Goal: Task Accomplishment & Management: Complete application form

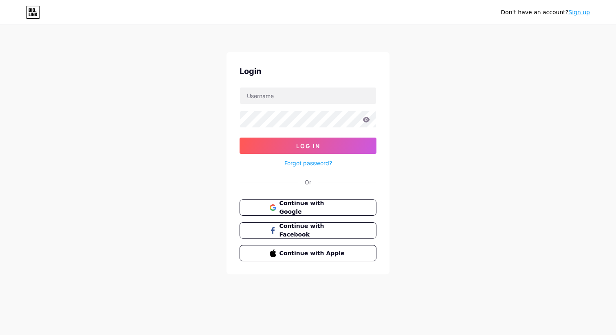
click at [574, 16] on div "Don't have an account? Sign up" at bounding box center [545, 12] width 89 height 9
click at [576, 13] on link "Sign up" at bounding box center [580, 12] width 22 height 7
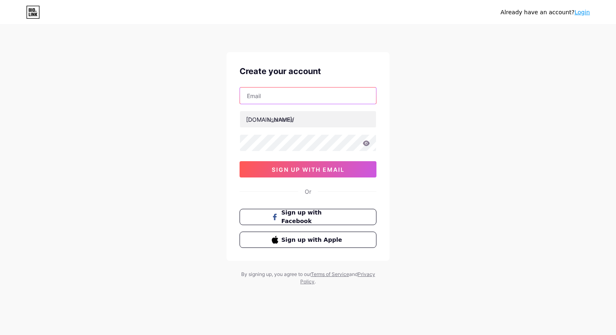
click at [317, 101] on input "text" at bounding box center [308, 96] width 136 height 16
type input "[EMAIL_ADDRESS][DOMAIN_NAME]"
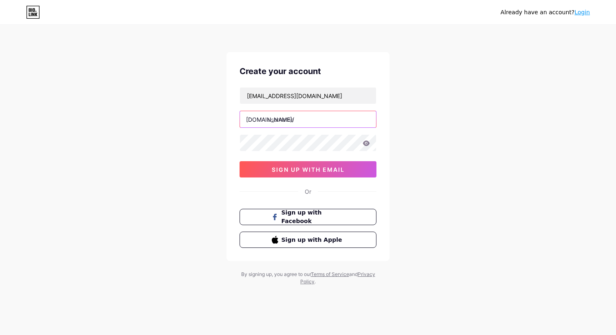
click at [304, 121] on input "text" at bounding box center [308, 119] width 136 height 16
type input "smartmealplus"
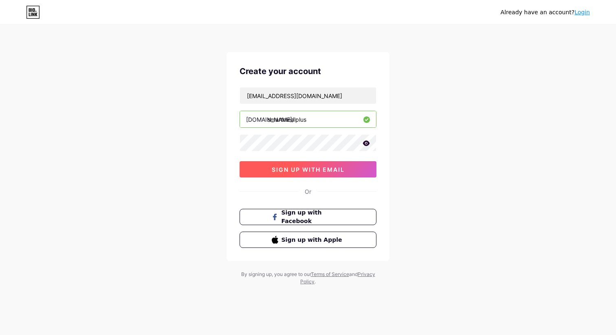
click at [322, 172] on span "sign up with email" at bounding box center [308, 169] width 73 height 7
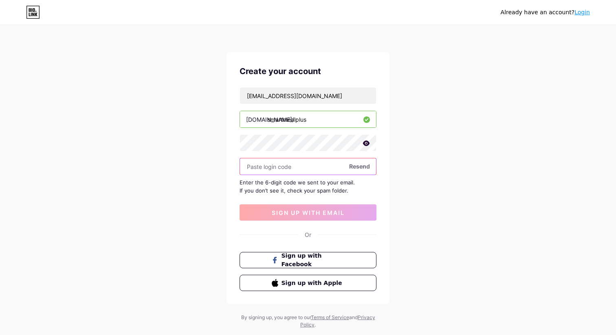
click at [265, 165] on input "text" at bounding box center [308, 167] width 136 height 16
paste input "886247"
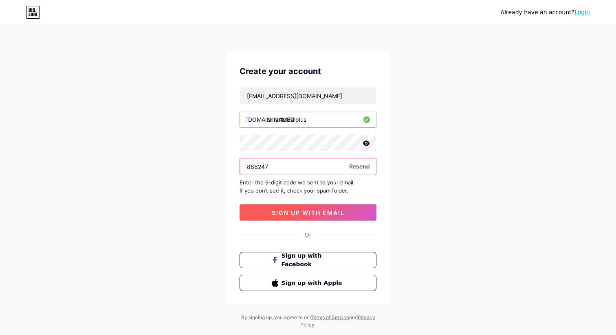
type input "886247"
click at [296, 210] on span "sign up with email" at bounding box center [308, 213] width 73 height 7
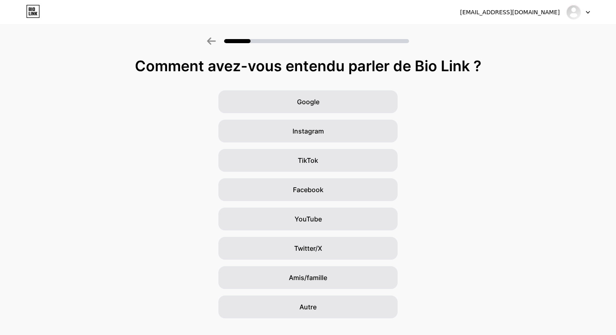
scroll to position [16, 0]
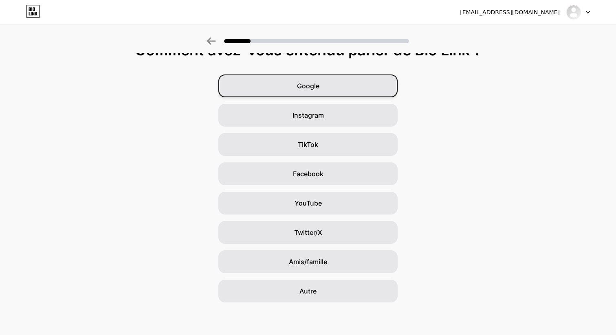
click at [356, 80] on div "Google" at bounding box center [307, 86] width 179 height 23
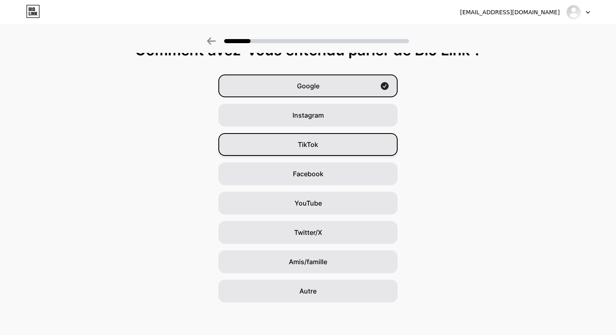
scroll to position [0, 0]
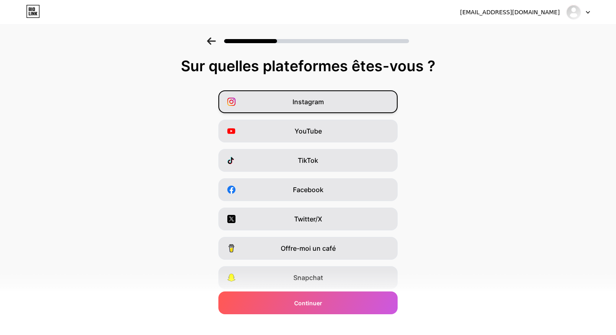
click at [321, 97] on div "Instagram" at bounding box center [307, 101] width 179 height 23
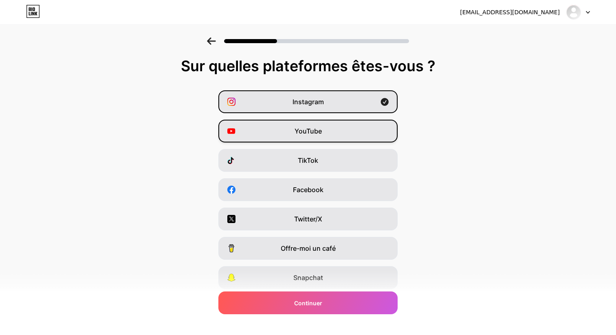
click at [315, 140] on div "YouTube" at bounding box center [307, 131] width 179 height 23
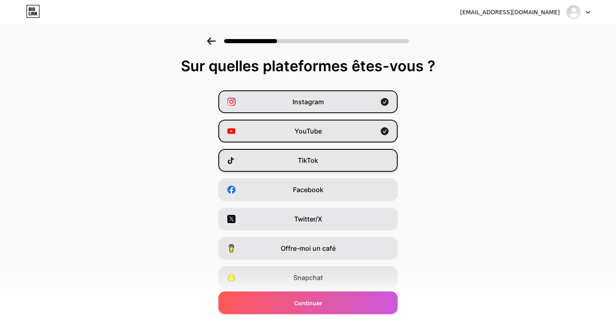
click at [310, 161] on font "TikTok" at bounding box center [308, 161] width 20 height 8
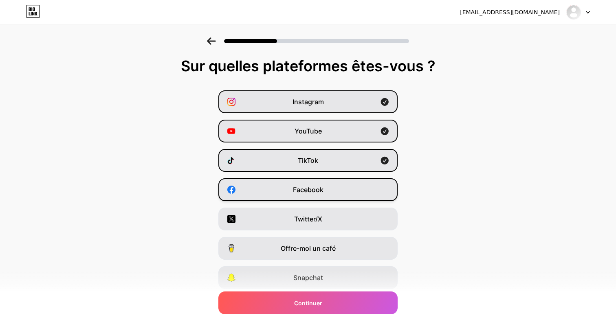
click at [299, 193] on font "Facebook" at bounding box center [308, 190] width 31 height 8
click at [296, 218] on font "Twitter/X" at bounding box center [308, 219] width 28 height 8
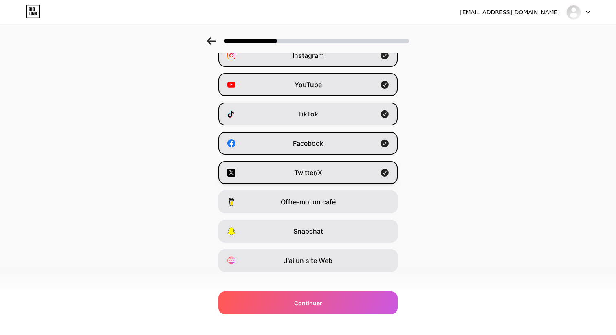
scroll to position [57, 0]
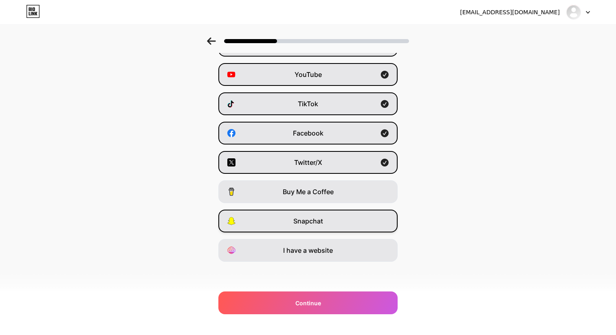
click at [329, 227] on div "Snapchat" at bounding box center [307, 221] width 179 height 23
click at [315, 243] on div "I have a website" at bounding box center [307, 250] width 179 height 23
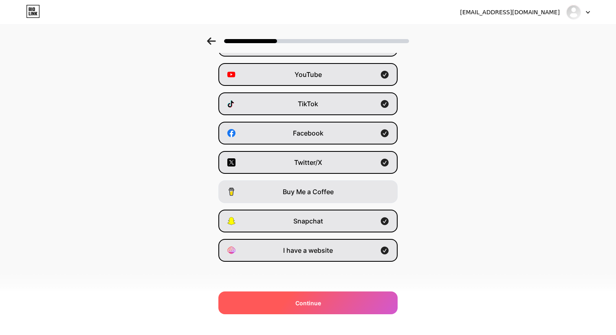
click at [304, 297] on div "Continue" at bounding box center [307, 303] width 179 height 23
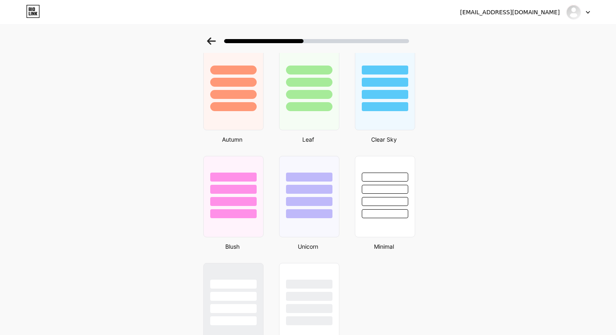
scroll to position [635, 0]
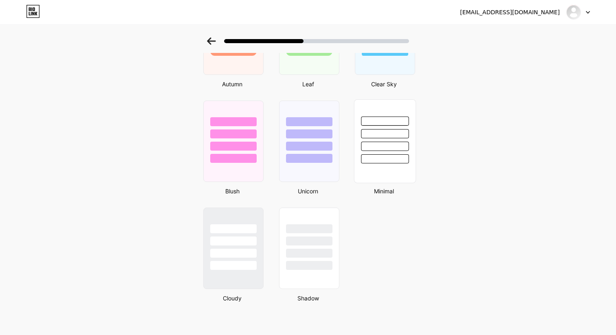
click at [392, 148] on div at bounding box center [385, 146] width 48 height 9
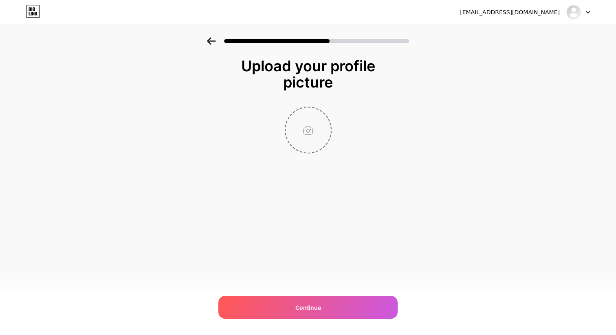
click at [307, 135] on input "file" at bounding box center [308, 130] width 45 height 45
type input "C:\fakepath\icon_petite_taille.png"
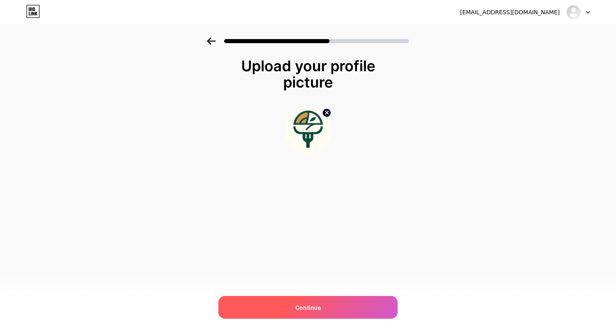
click at [306, 306] on span "Continue" at bounding box center [309, 308] width 26 height 9
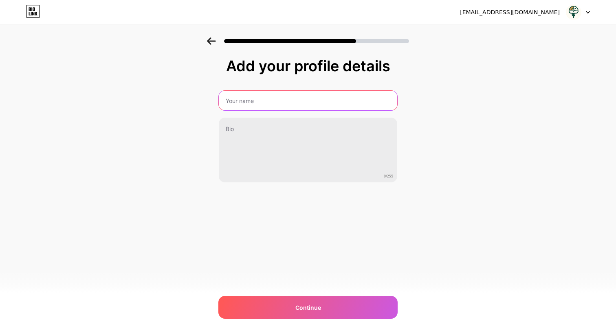
click at [253, 104] on input "text" at bounding box center [308, 101] width 179 height 20
type input "SmartMeal+"
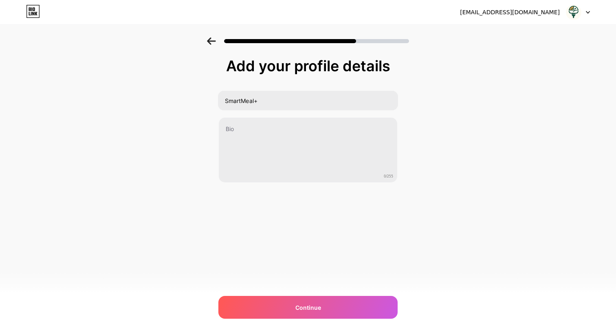
click at [430, 127] on div "Add your profile details SmartMeal+ 0/255 Continue Error" at bounding box center [308, 131] width 616 height 186
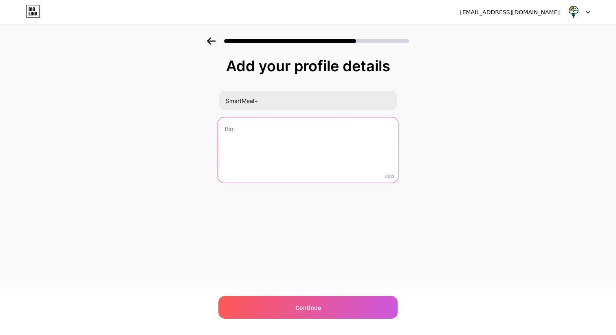
click at [243, 141] on textarea at bounding box center [308, 150] width 180 height 66
click at [279, 136] on textarea at bounding box center [308, 150] width 180 height 66
paste textarea "Des repas 100% personnalisés, planifiés pour toi. Courses en 1 clic. Essai grat…"
click at [360, 128] on textarea "Des repas 100% personnalisés, planifiés pour toi. Courses en 1 clic. Essai grat…" at bounding box center [308, 150] width 180 height 66
drag, startPoint x: 269, startPoint y: 138, endPoint x: 249, endPoint y: 138, distance: 20.0
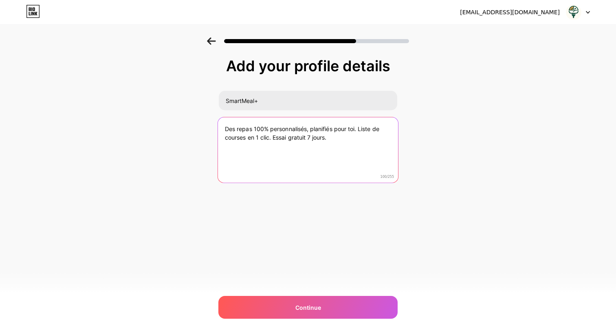
click at [249, 138] on textarea "Des repas 100% personnalisés, planifiés pour toi. Liste de courses en 1 clic. E…" at bounding box center [308, 150] width 180 height 66
click at [329, 136] on textarea "Des repas 100% personnalisés, planifiés pour toi. Liste de courses pour la sema…" at bounding box center [308, 150] width 180 height 66
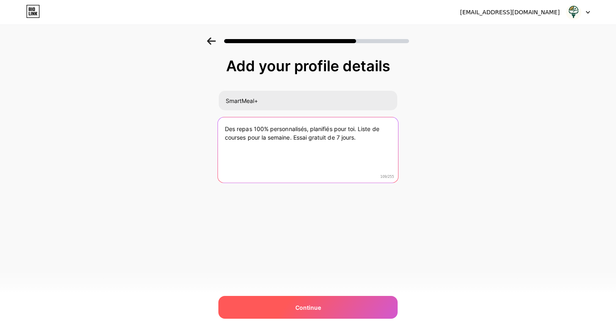
type textarea "Des repas 100% personnalisés, planifiés pour toi. Liste de courses pour la sema…"
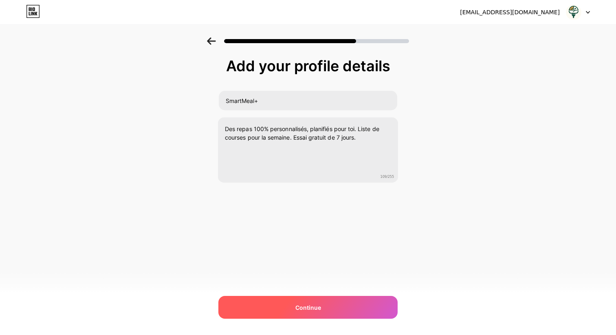
click at [303, 312] on span "Continue" at bounding box center [309, 308] width 26 height 9
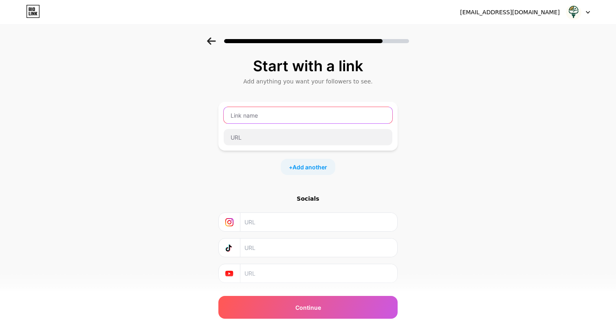
click at [258, 110] on input "text" at bounding box center [308, 115] width 169 height 16
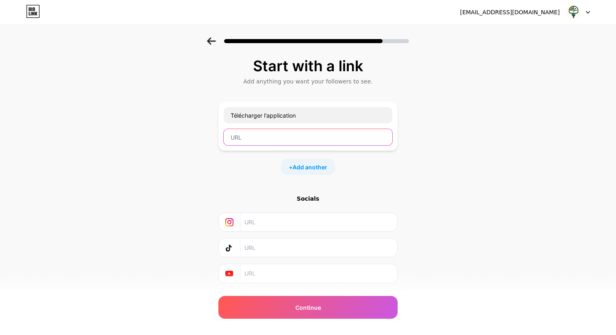
click at [314, 143] on input "text" at bounding box center [308, 137] width 169 height 16
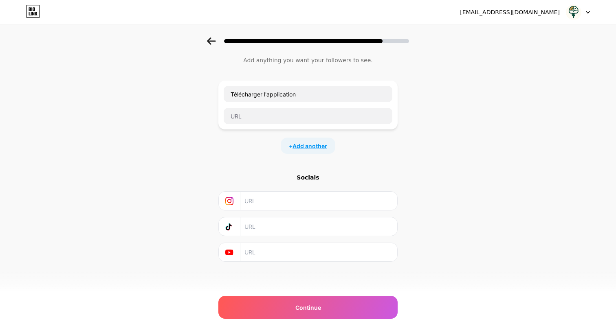
click at [306, 148] on span "Add another" at bounding box center [310, 146] width 35 height 9
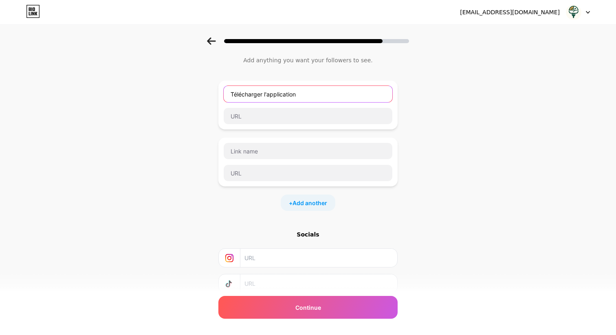
drag, startPoint x: 307, startPoint y: 95, endPoint x: 166, endPoint y: 95, distance: 140.2
click at [166, 95] on div "Start with a link Add anything you want your followers to see. Télécharger l'ap…" at bounding box center [308, 188] width 616 height 344
type input "App Store"
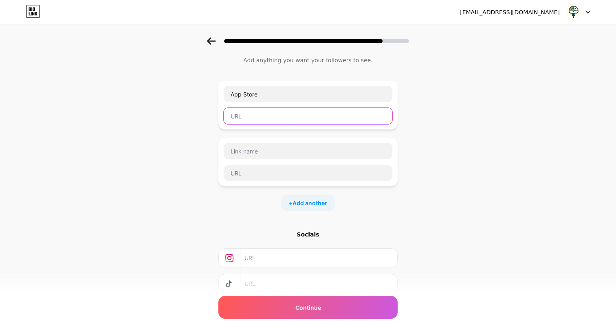
click at [241, 110] on input "text" at bounding box center [308, 116] width 169 height 16
click at [231, 116] on input "text" at bounding box center [308, 116] width 169 height 16
type input "x"
paste input "[URL][DOMAIN_NAME]"
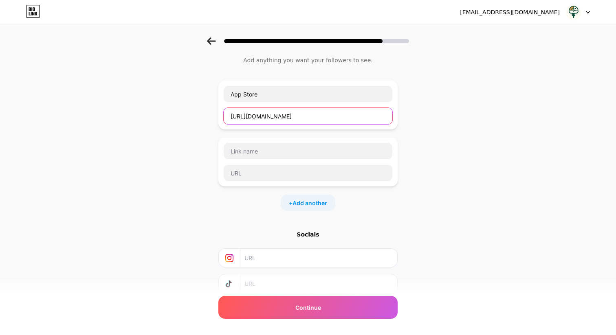
type input "[URL][DOMAIN_NAME]"
click at [400, 134] on div "Start with a link Add anything you want your followers to see. App Store [URL][…" at bounding box center [308, 188] width 616 height 344
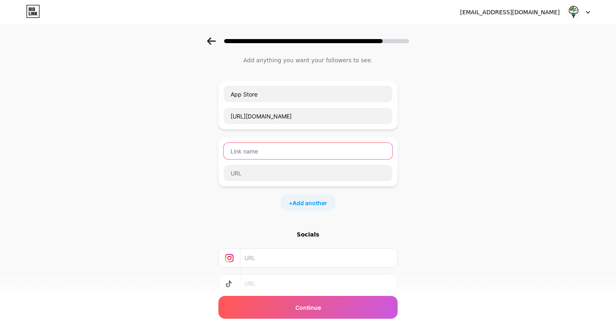
click at [296, 150] on input "text" at bounding box center [308, 151] width 169 height 16
type input "Google Play Store"
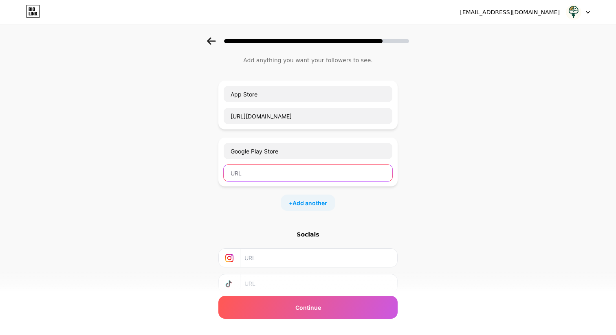
click at [269, 174] on input "text" at bounding box center [308, 173] width 169 height 16
paste input "[URL][DOMAIN_NAME]"
type input "[URL][DOMAIN_NAME]"
click at [444, 195] on div "Start with a link Add anything you want your followers to see. App Store [URL][…" at bounding box center [308, 188] width 616 height 344
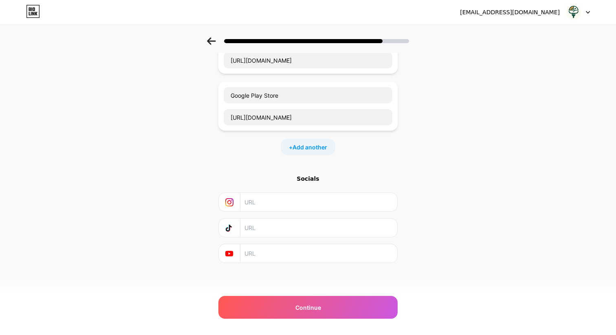
scroll to position [78, 0]
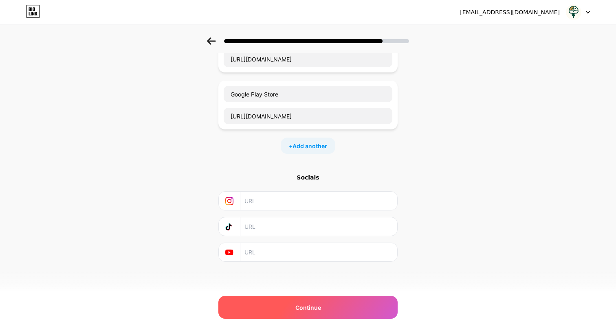
click at [293, 300] on div "Continue" at bounding box center [307, 307] width 179 height 23
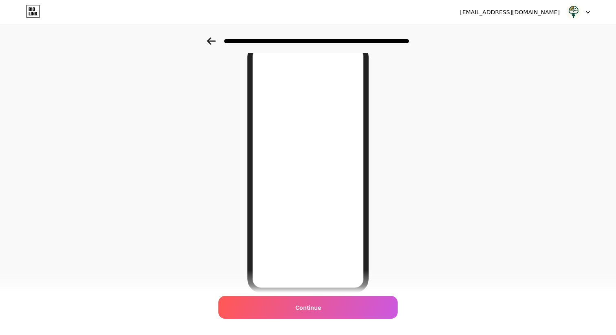
scroll to position [48, 0]
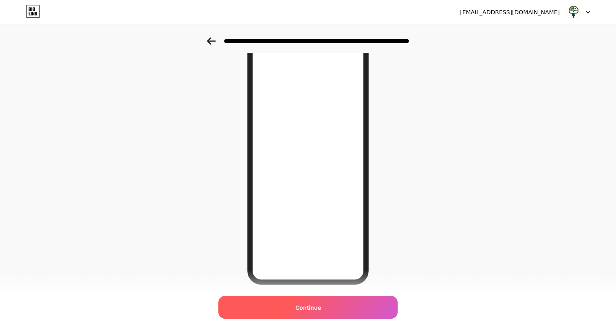
click at [302, 309] on span "Continue" at bounding box center [309, 308] width 26 height 9
